Goal: Task Accomplishment & Management: Manage account settings

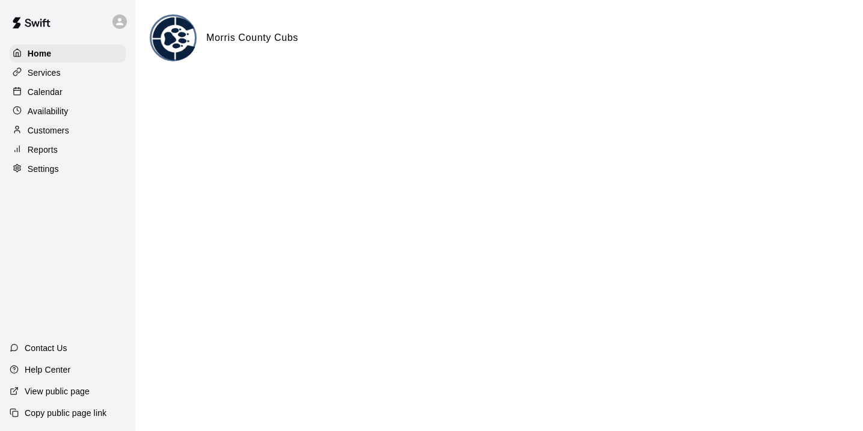
click at [69, 97] on div "Calendar" at bounding box center [68, 92] width 116 height 18
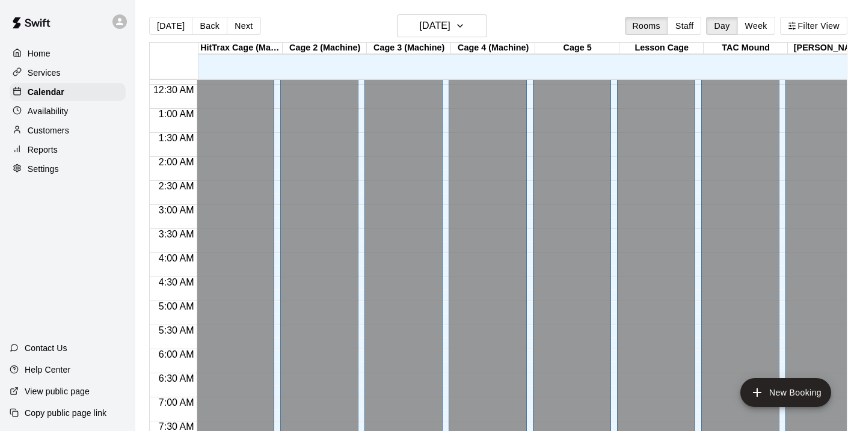
scroll to position [19, 1]
click at [453, 38] on div "[DATE] Back [DATE][DATE] Rooms Staff Day Week Filter View" at bounding box center [498, 28] width 699 height 28
click at [450, 26] on h6 "[DATE]" at bounding box center [434, 25] width 31 height 17
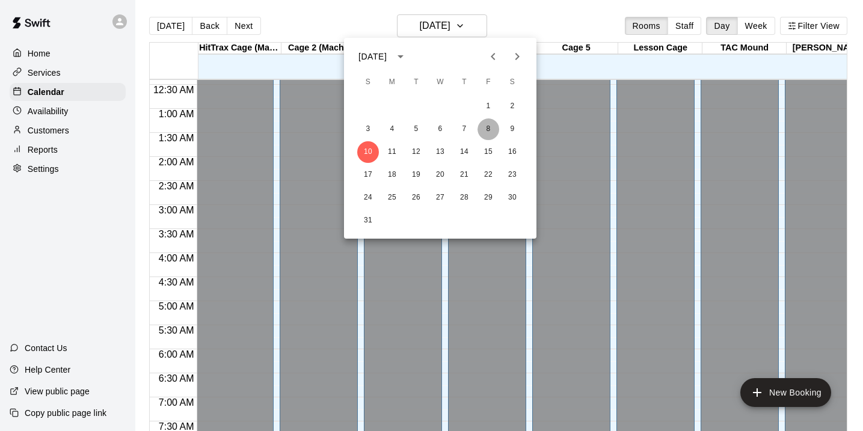
click at [488, 130] on button "8" at bounding box center [489, 130] width 22 height 22
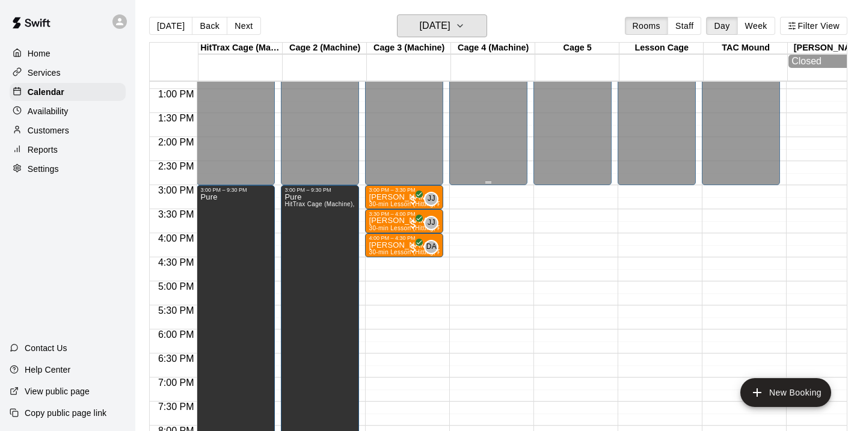
scroll to position [603, 0]
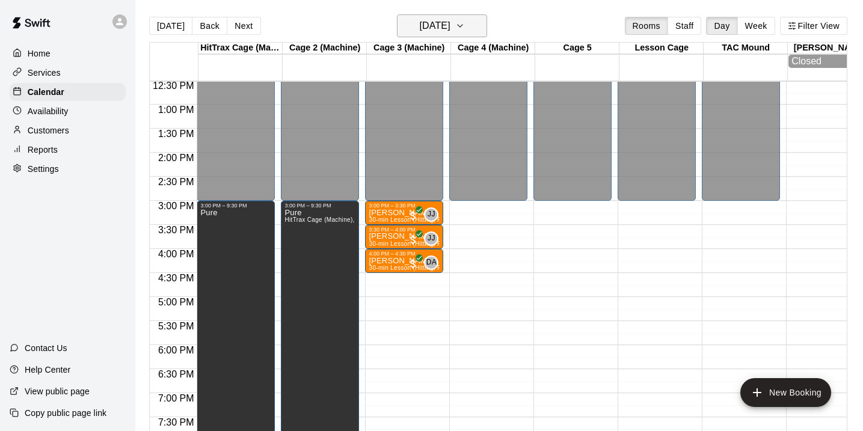
click at [465, 29] on icon "button" at bounding box center [461, 26] width 10 height 14
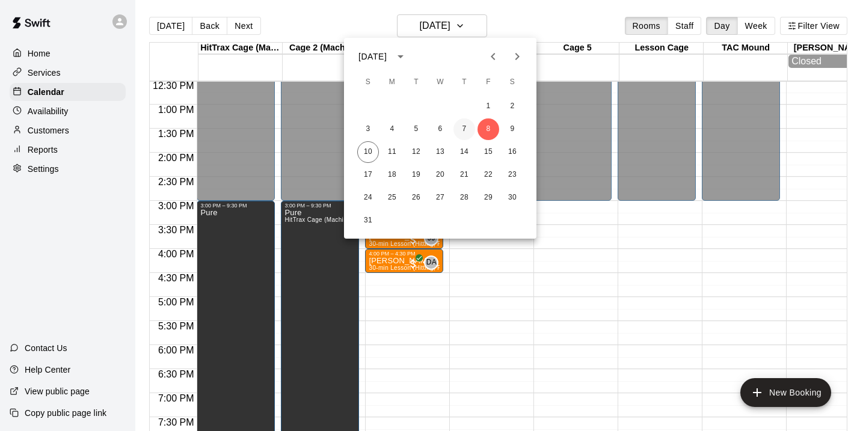
click at [466, 132] on button "7" at bounding box center [465, 130] width 22 height 22
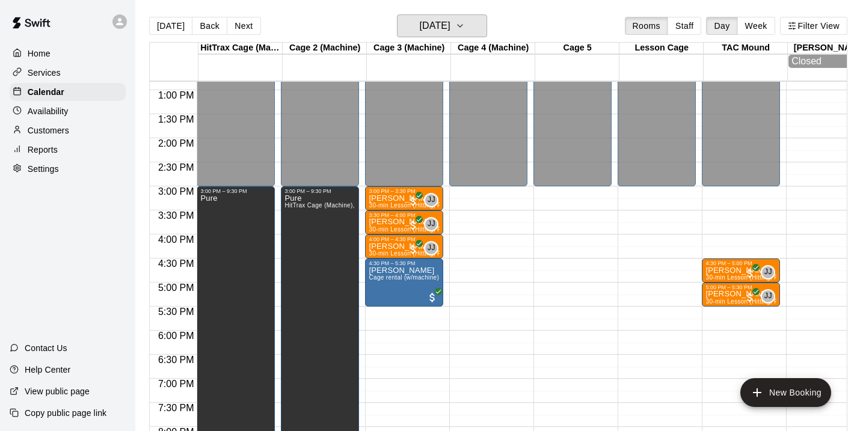
scroll to position [619, 0]
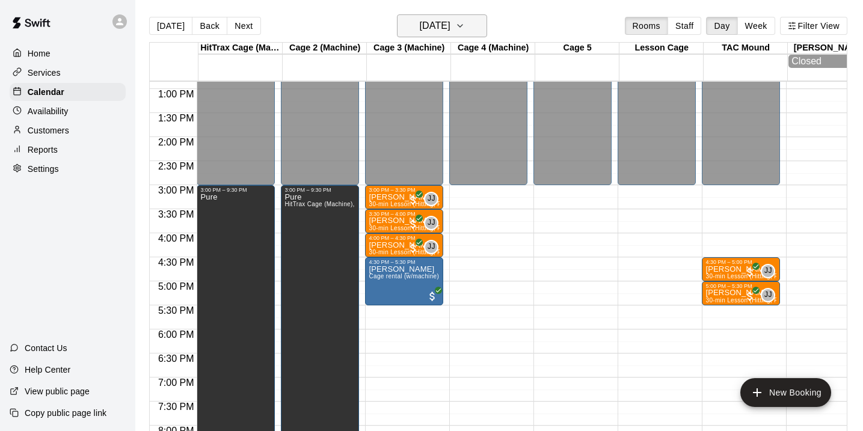
click at [463, 25] on icon "button" at bounding box center [460, 26] width 5 height 2
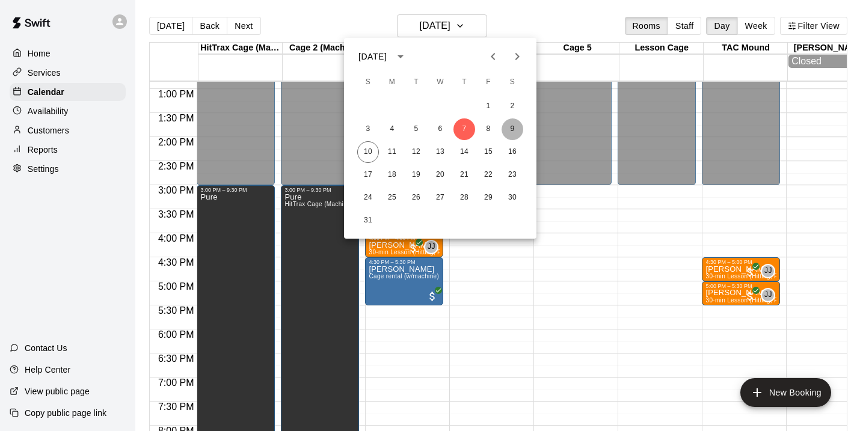
click at [508, 127] on button "9" at bounding box center [513, 130] width 22 height 22
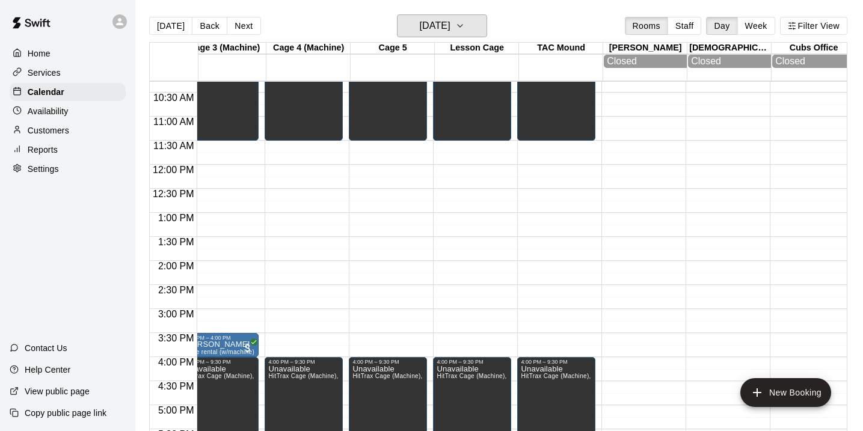
scroll to position [464, 185]
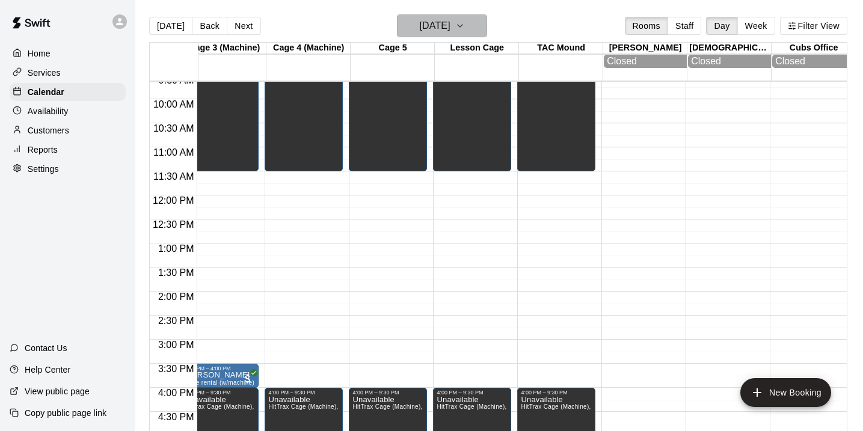
click at [465, 25] on icon "button" at bounding box center [461, 26] width 10 height 14
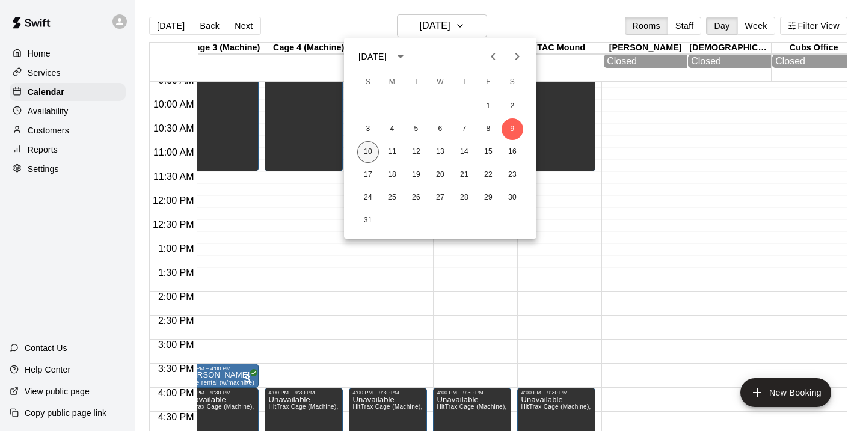
click at [368, 154] on button "10" at bounding box center [368, 152] width 22 height 22
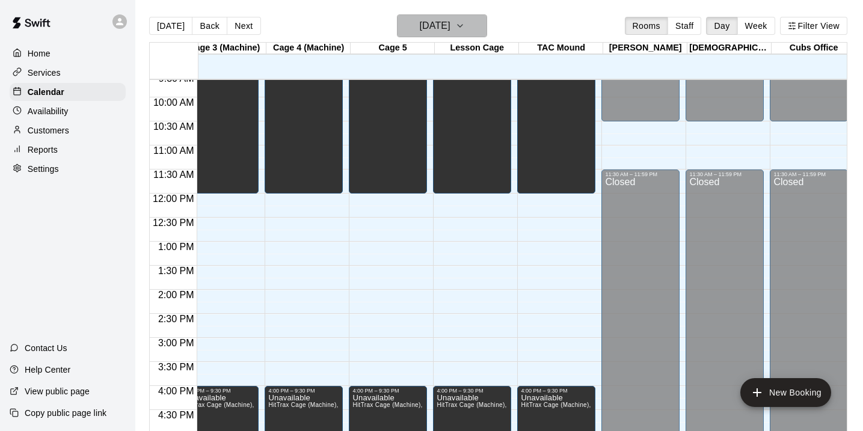
click at [466, 22] on button "[DATE]" at bounding box center [442, 25] width 90 height 23
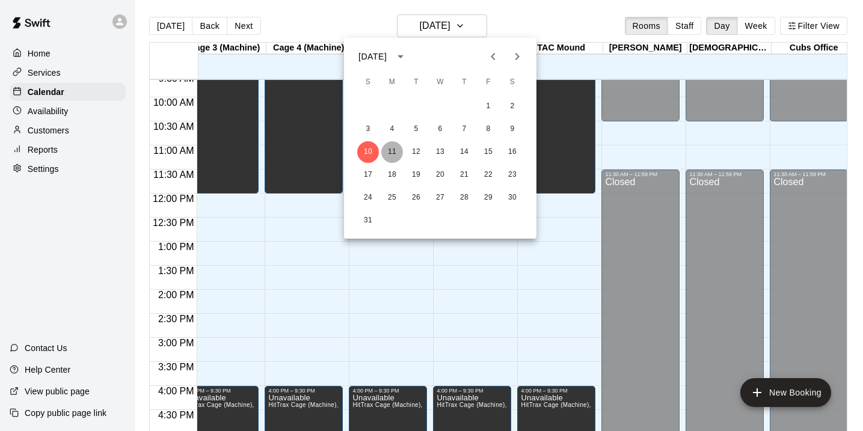
click at [395, 147] on button "11" at bounding box center [392, 152] width 22 height 22
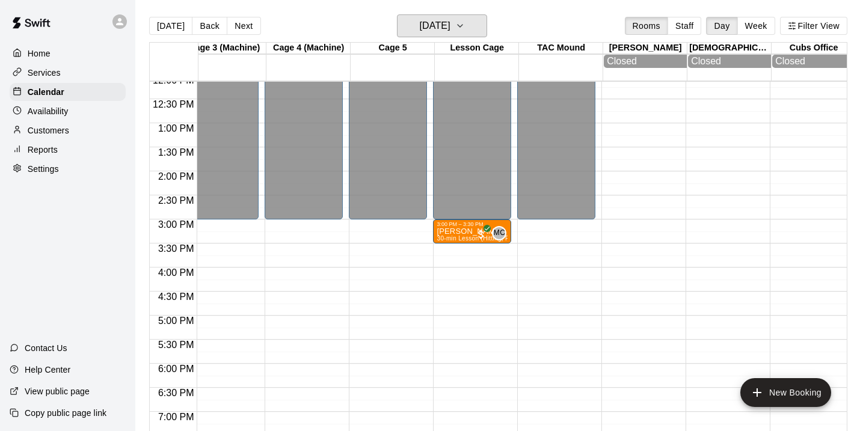
scroll to position [578, 185]
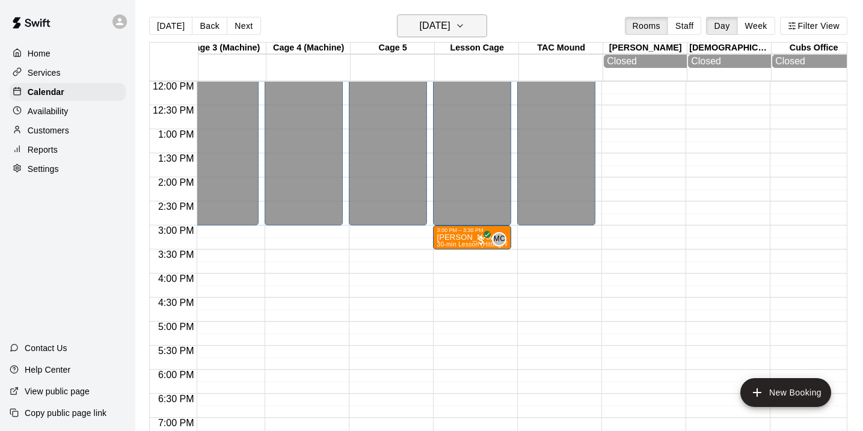
click at [465, 25] on icon "button" at bounding box center [461, 26] width 10 height 14
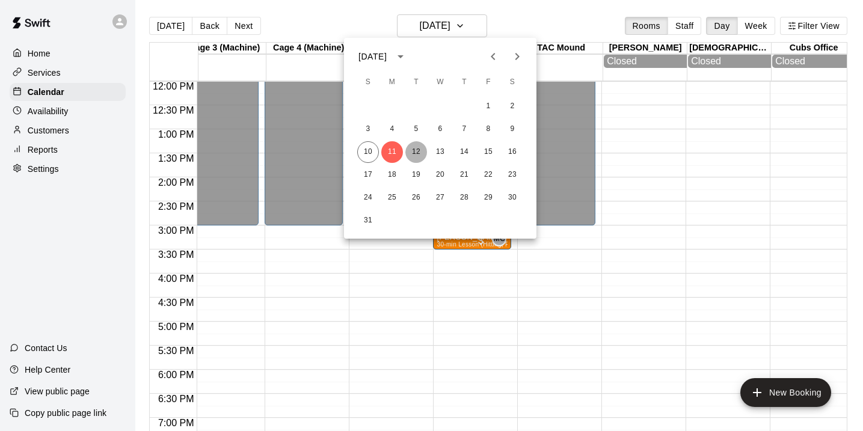
click at [416, 156] on button "12" at bounding box center [417, 152] width 22 height 22
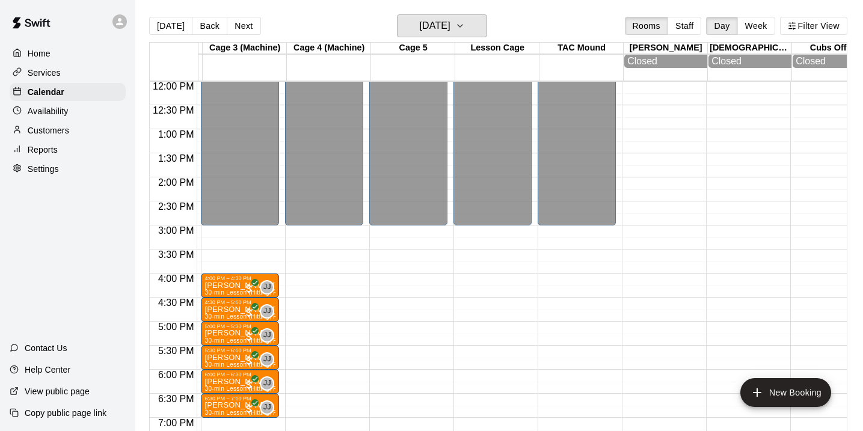
scroll to position [0, 0]
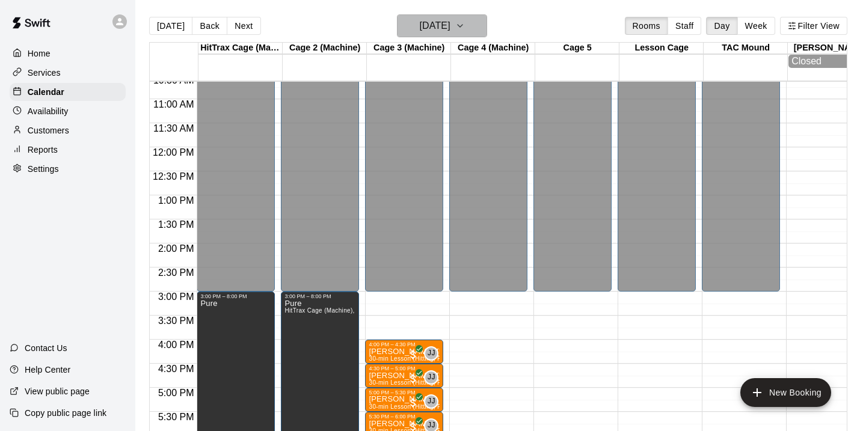
click at [465, 20] on icon "button" at bounding box center [461, 26] width 10 height 14
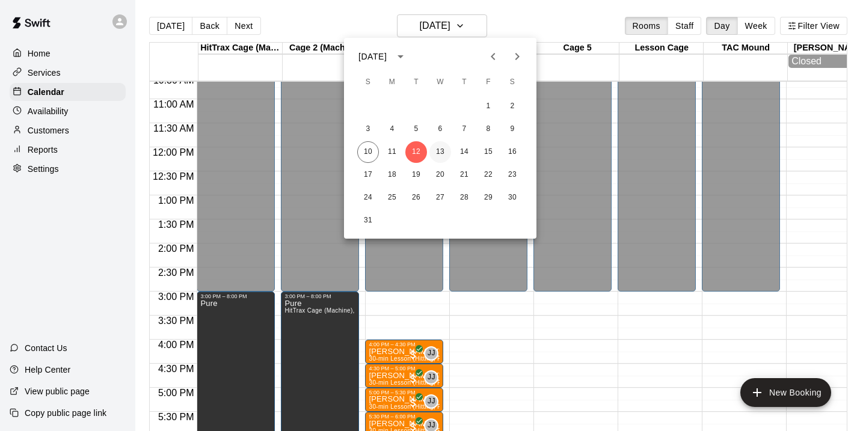
click at [441, 147] on button "13" at bounding box center [441, 152] width 22 height 22
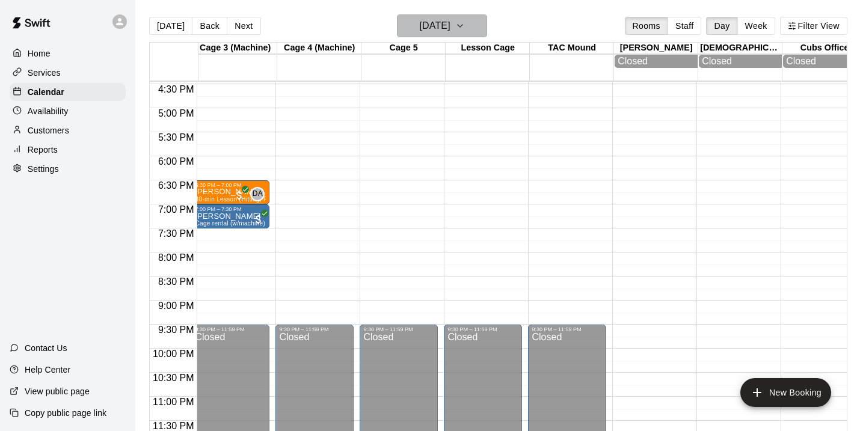
click at [465, 29] on icon "button" at bounding box center [461, 26] width 10 height 14
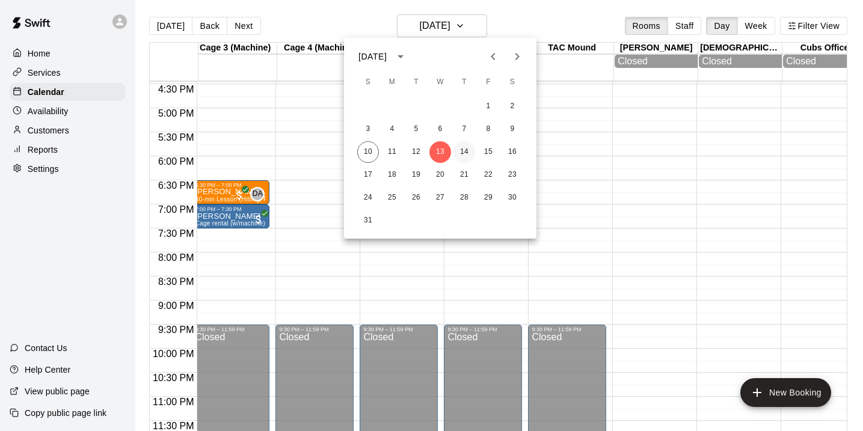
click at [464, 149] on button "14" at bounding box center [465, 152] width 22 height 22
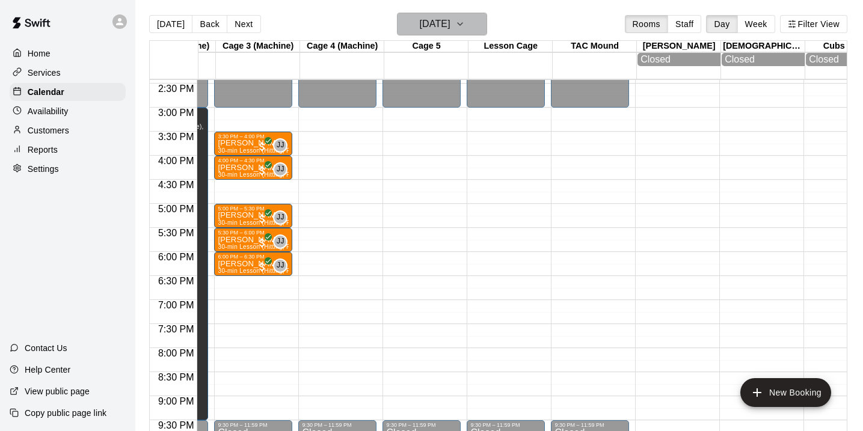
click at [465, 28] on icon "button" at bounding box center [461, 24] width 10 height 14
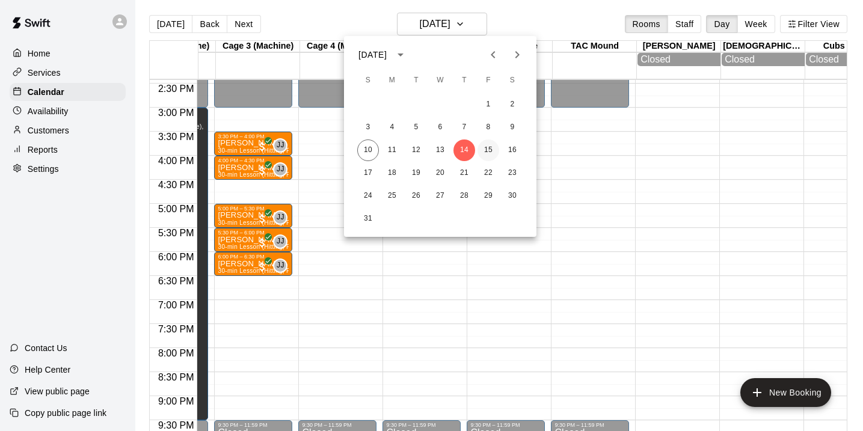
click at [490, 149] on button "15" at bounding box center [489, 151] width 22 height 22
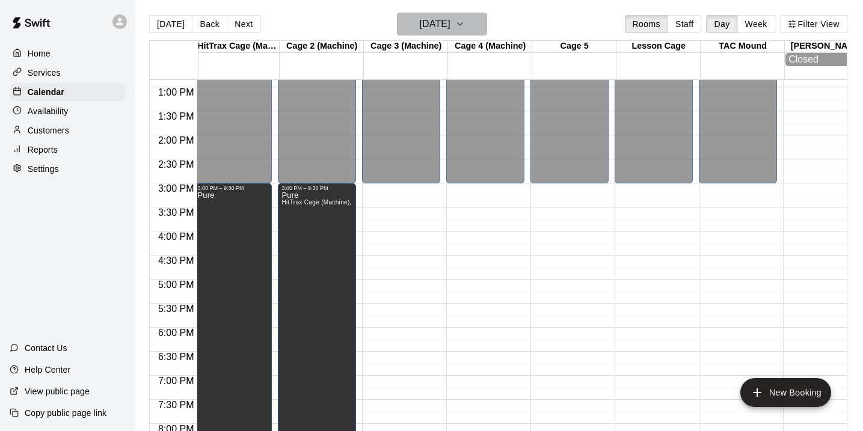
click at [474, 33] on button "[DATE]" at bounding box center [442, 24] width 90 height 23
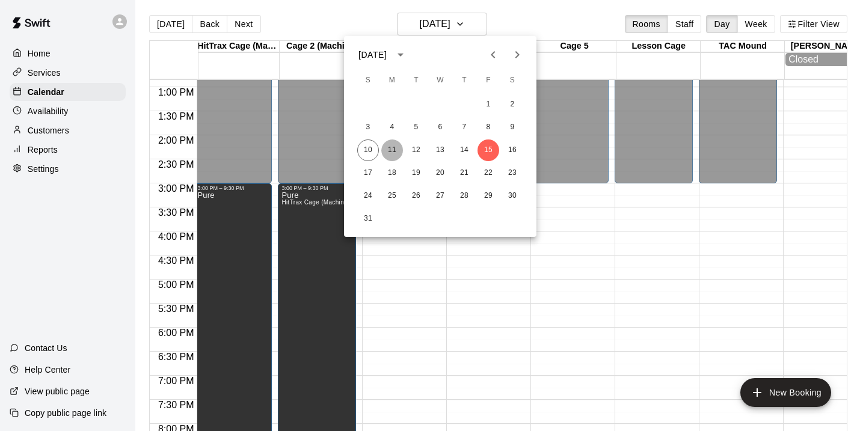
click at [392, 149] on button "11" at bounding box center [392, 151] width 22 height 22
